Goal: Transaction & Acquisition: Purchase product/service

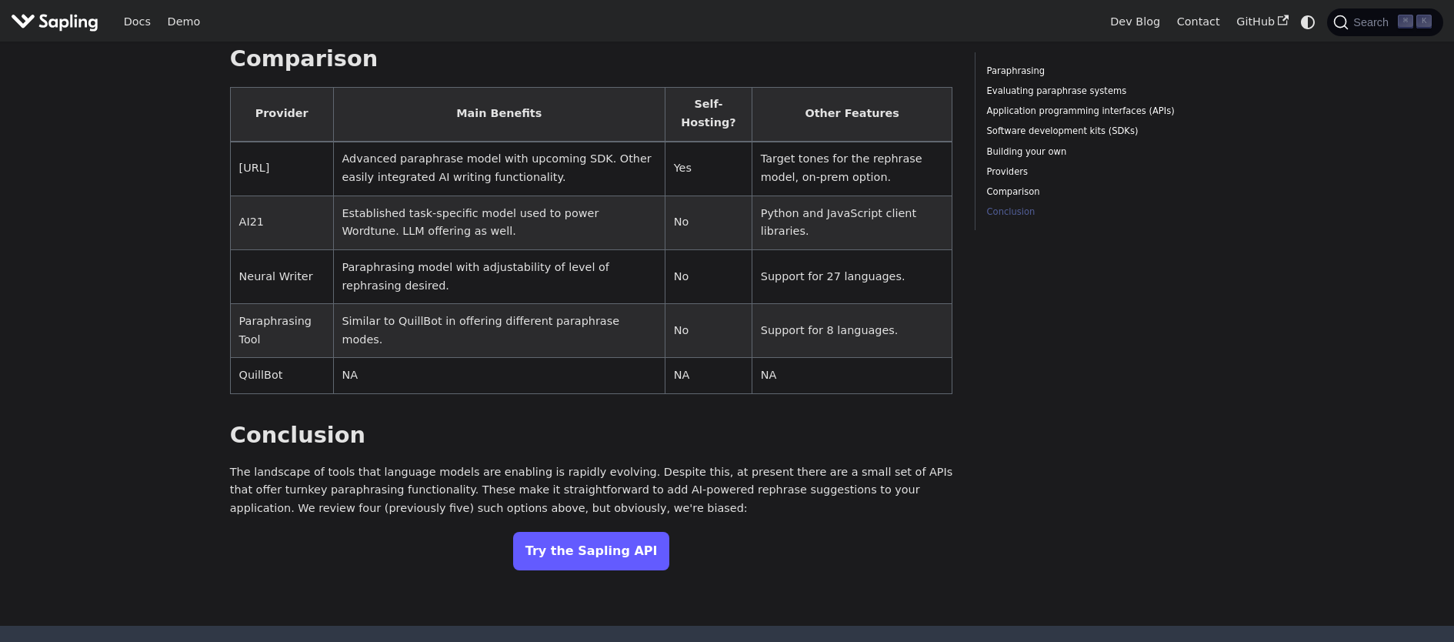
scroll to position [2504, 0]
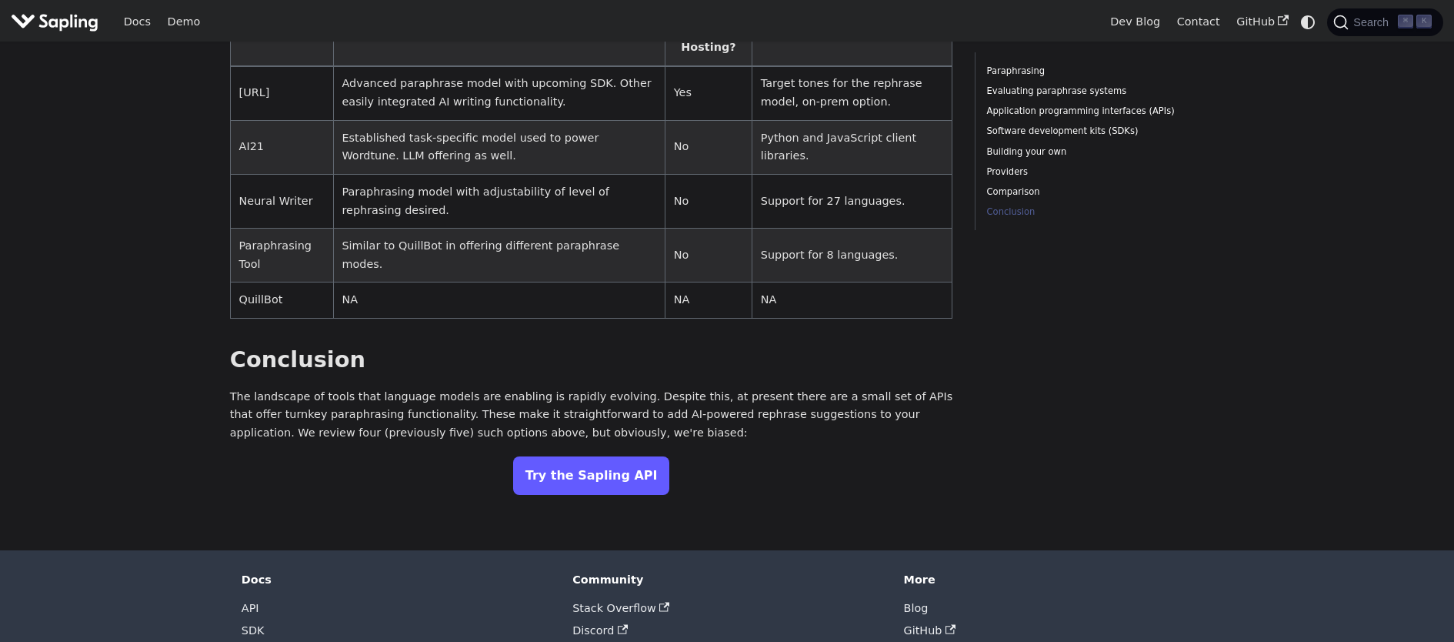
click at [580, 456] on link "Try the Sapling API" at bounding box center [591, 475] width 157 height 38
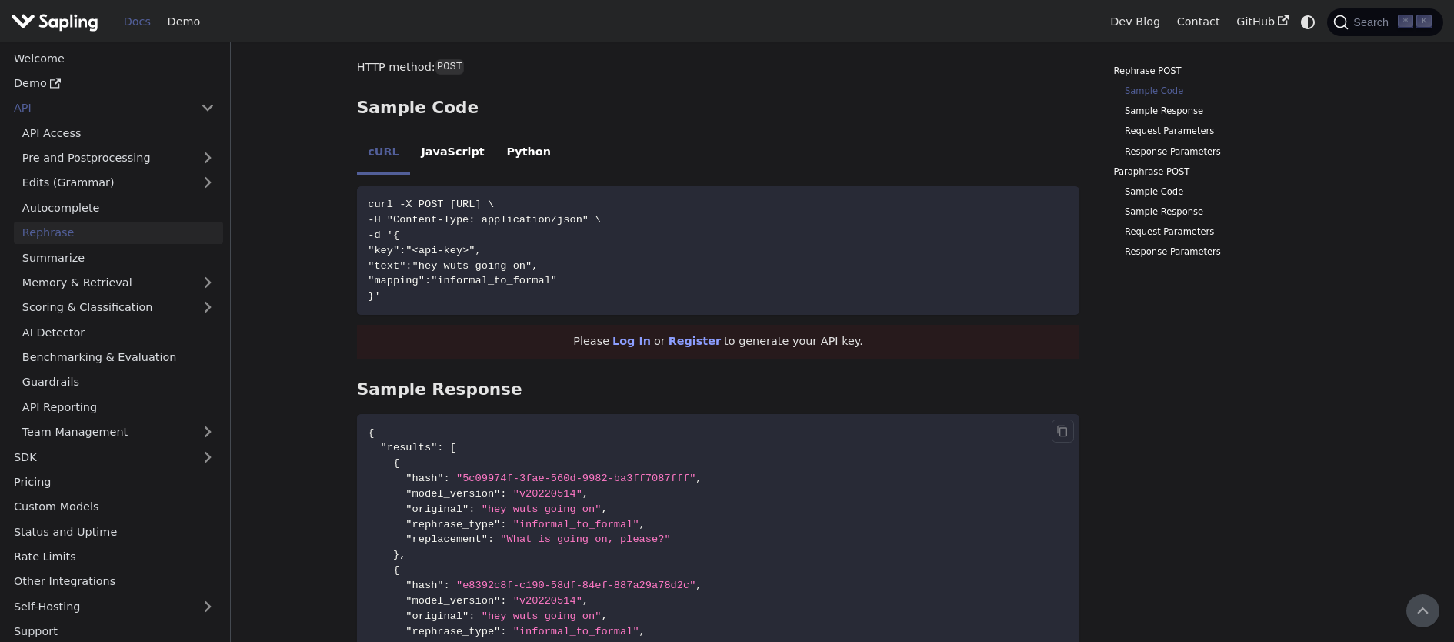
scroll to position [496, 0]
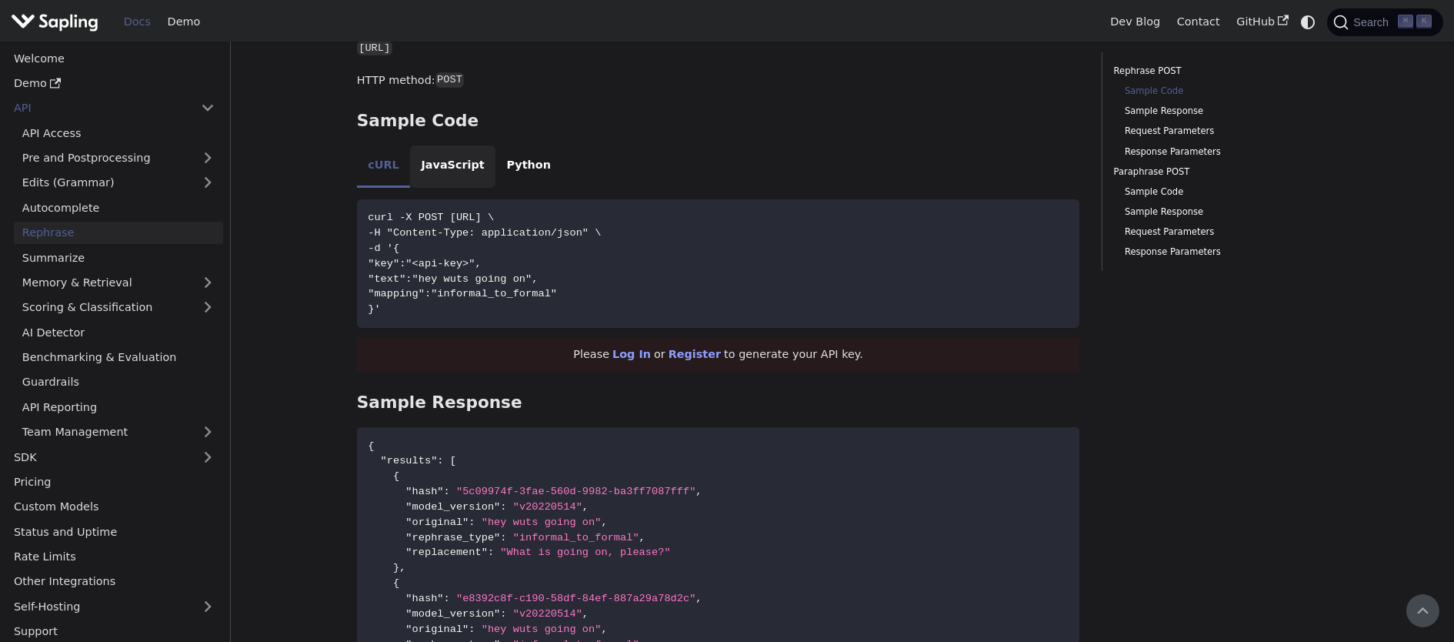
click at [473, 169] on li "JavaScript" at bounding box center [452, 166] width 85 height 43
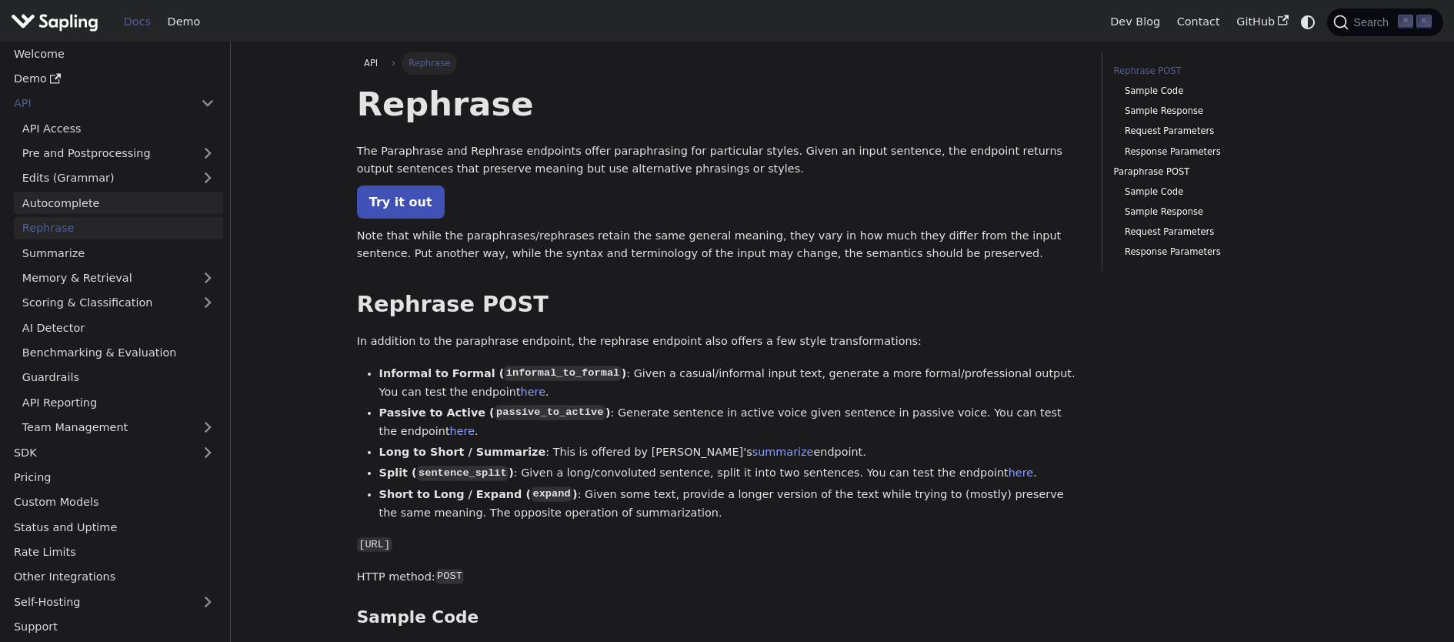
scroll to position [6, 0]
click at [98, 469] on link "Pricing" at bounding box center [114, 476] width 218 height 22
